Goal: Task Accomplishment & Management: Use online tool/utility

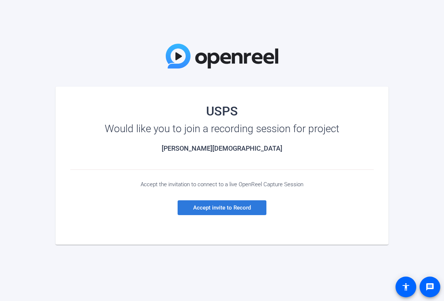
click at [213, 206] on span "Accept invite to Record" at bounding box center [222, 207] width 58 height 7
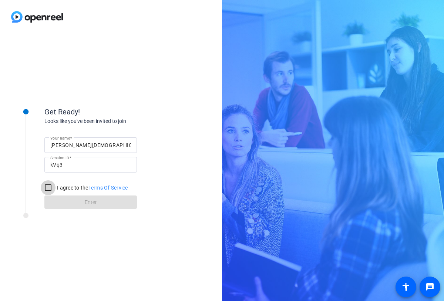
click at [47, 186] on input "I agree to the Terms Of Service" at bounding box center [48, 187] width 15 height 15
checkbox input "true"
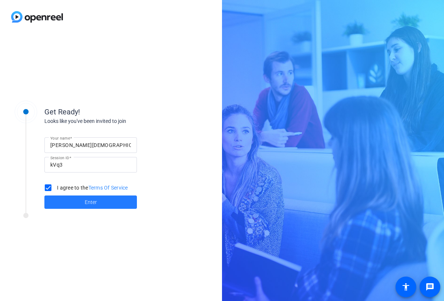
click at [90, 200] on span "Enter" at bounding box center [91, 202] width 12 height 8
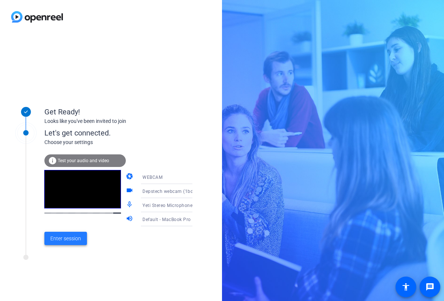
click at [66, 239] on span "Enter session" at bounding box center [65, 238] width 31 height 8
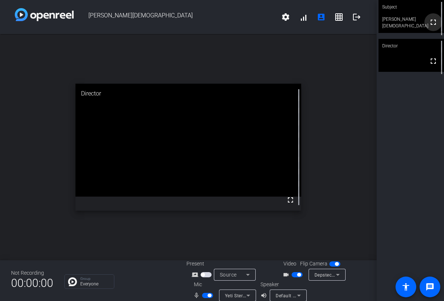
click at [432, 27] on mat-icon "fullscreen" at bounding box center [433, 22] width 9 height 9
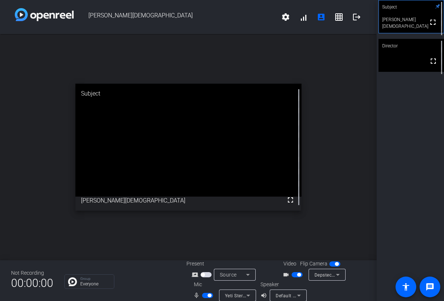
click at [206, 296] on span "button" at bounding box center [207, 295] width 11 height 5
click at [295, 277] on mat-slide-toggle at bounding box center [297, 274] width 13 height 8
click at [294, 274] on span "button" at bounding box center [296, 274] width 11 height 5
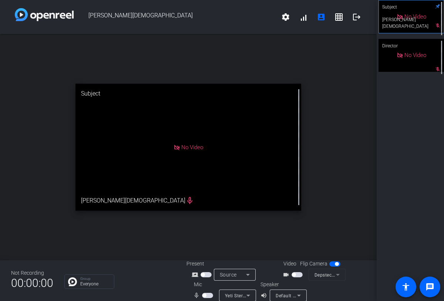
scroll to position [9, 0]
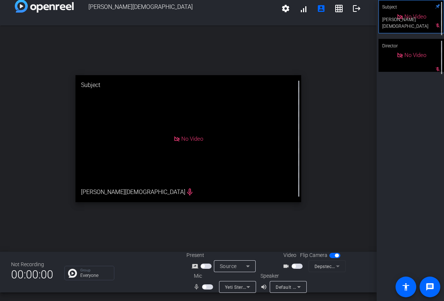
click at [206, 266] on span "button" at bounding box center [205, 265] width 11 height 5
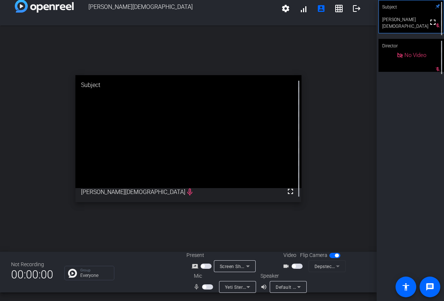
click at [207, 285] on span "button" at bounding box center [207, 286] width 11 height 5
click at [207, 285] on span "button" at bounding box center [209, 287] width 4 height 4
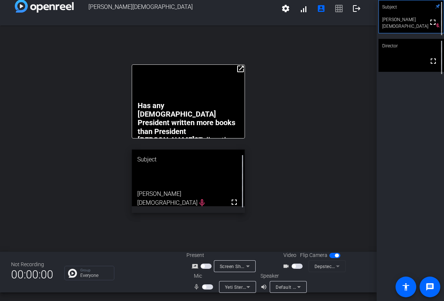
click at [207, 287] on span "button" at bounding box center [207, 286] width 11 height 5
click at [296, 268] on span "button" at bounding box center [296, 265] width 11 height 5
click at [206, 285] on span "button" at bounding box center [207, 286] width 11 height 5
click at [294, 269] on mat-slide-toggle at bounding box center [297, 266] width 13 height 8
click at [294, 268] on span "button" at bounding box center [296, 265] width 11 height 5
